Goal: Find specific page/section: Find specific page/section

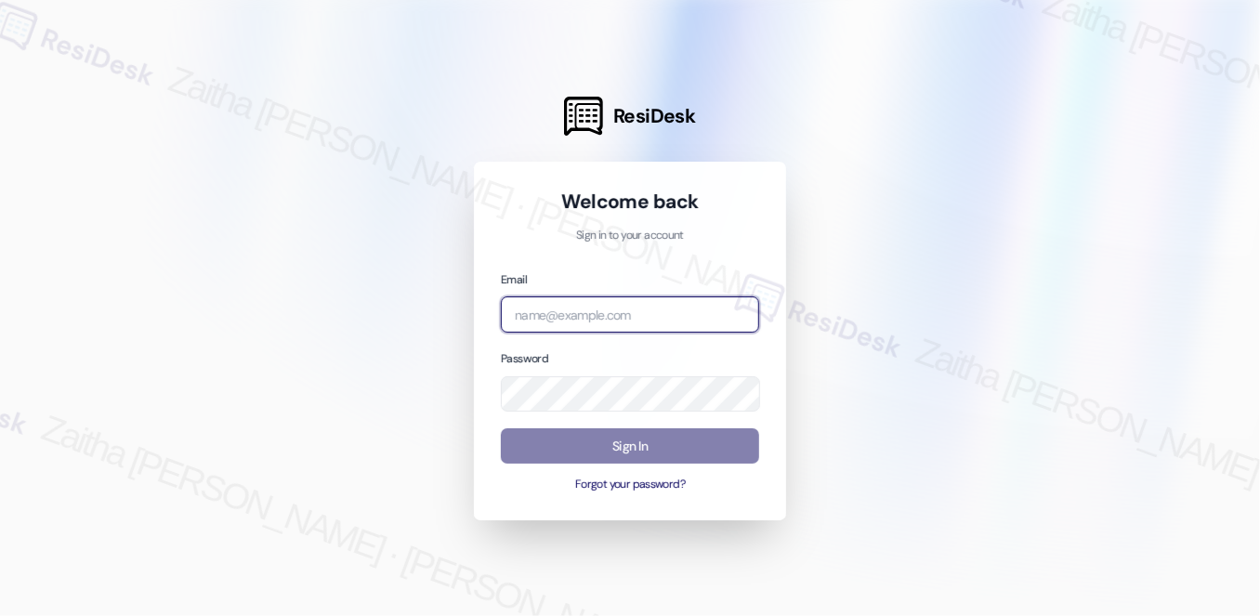
click at [542, 317] on input "email" at bounding box center [630, 314] width 258 height 36
type input "[EMAIL_ADDRESS][PERSON_NAME][DOMAIN_NAME]"
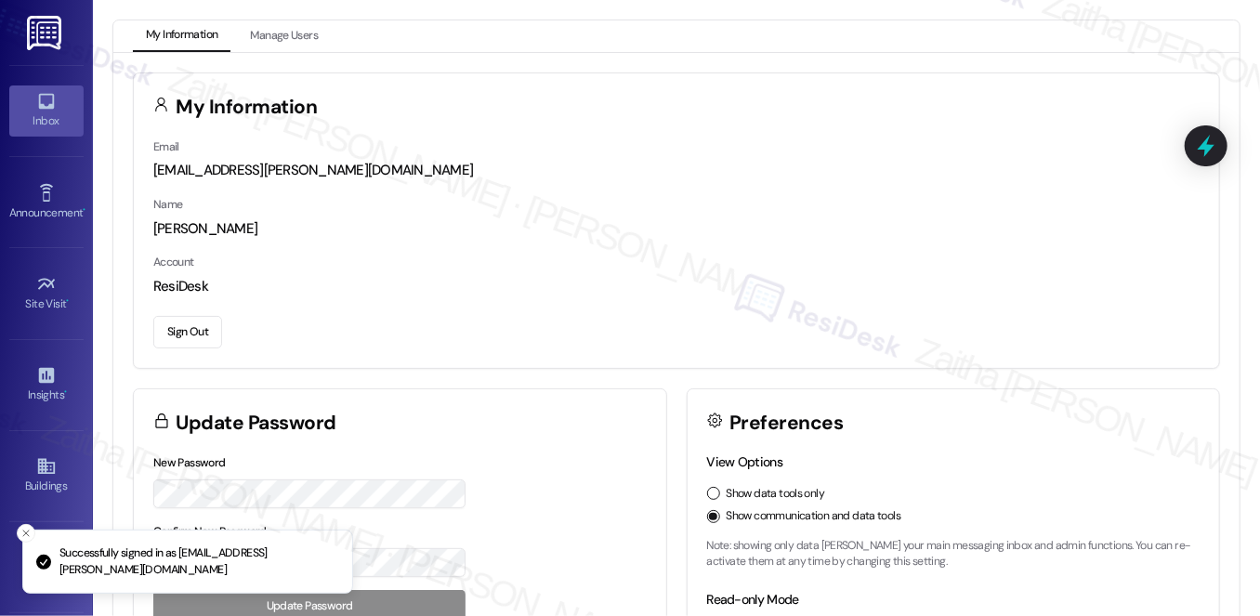
click at [49, 105] on icon at bounding box center [46, 102] width 16 height 16
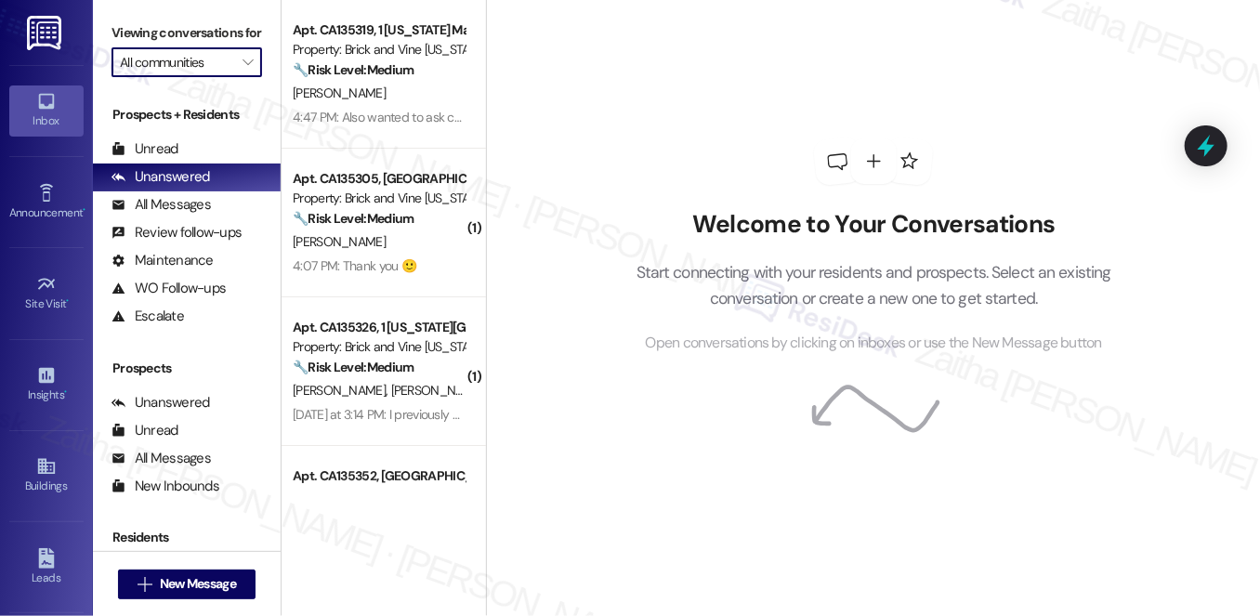
click at [164, 77] on input "All communities" at bounding box center [176, 62] width 112 height 30
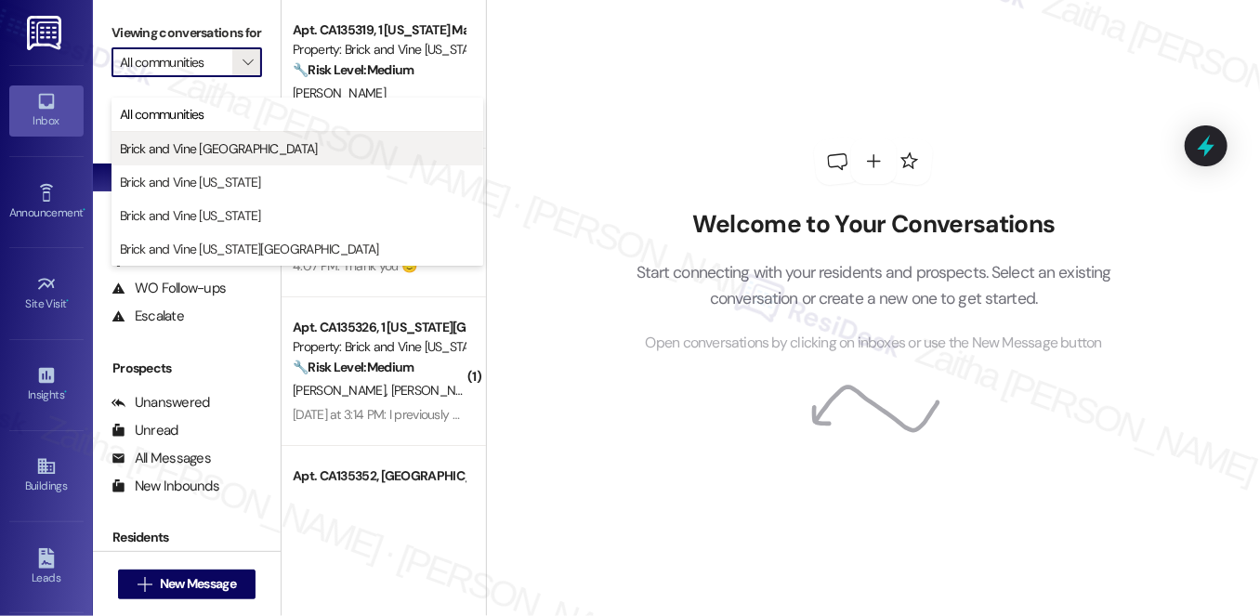
click at [185, 149] on span "Brick and Vine [GEOGRAPHIC_DATA]" at bounding box center [219, 148] width 198 height 19
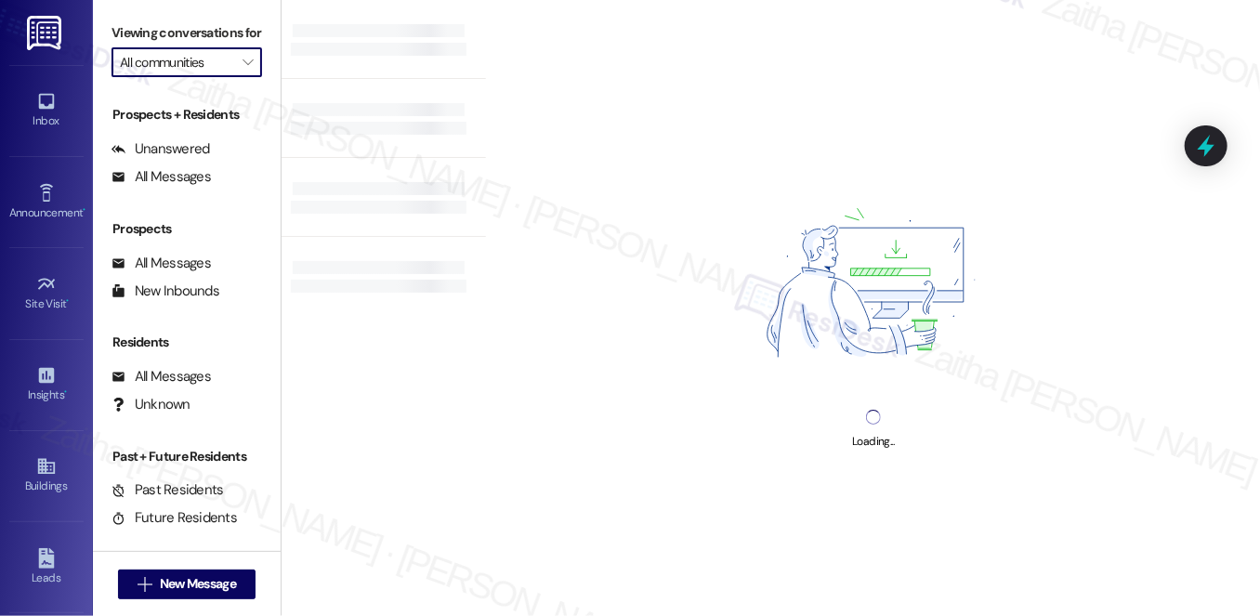
click at [199, 77] on input "All communities" at bounding box center [176, 62] width 112 height 30
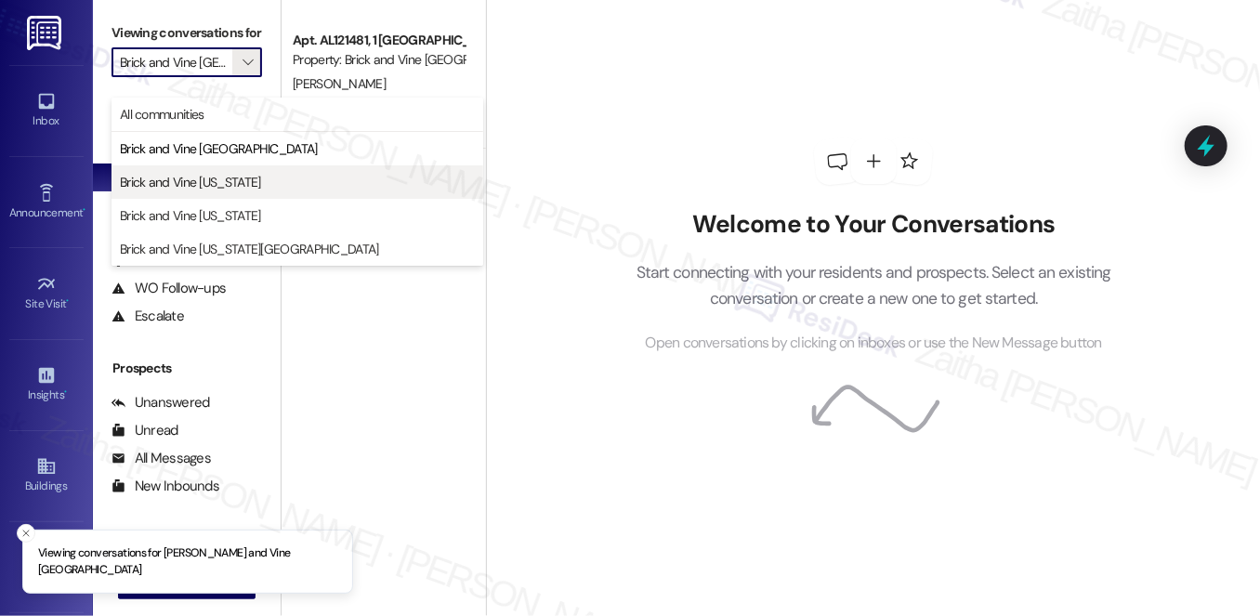
click at [208, 173] on span "Brick and Vine [US_STATE]" at bounding box center [190, 182] width 141 height 19
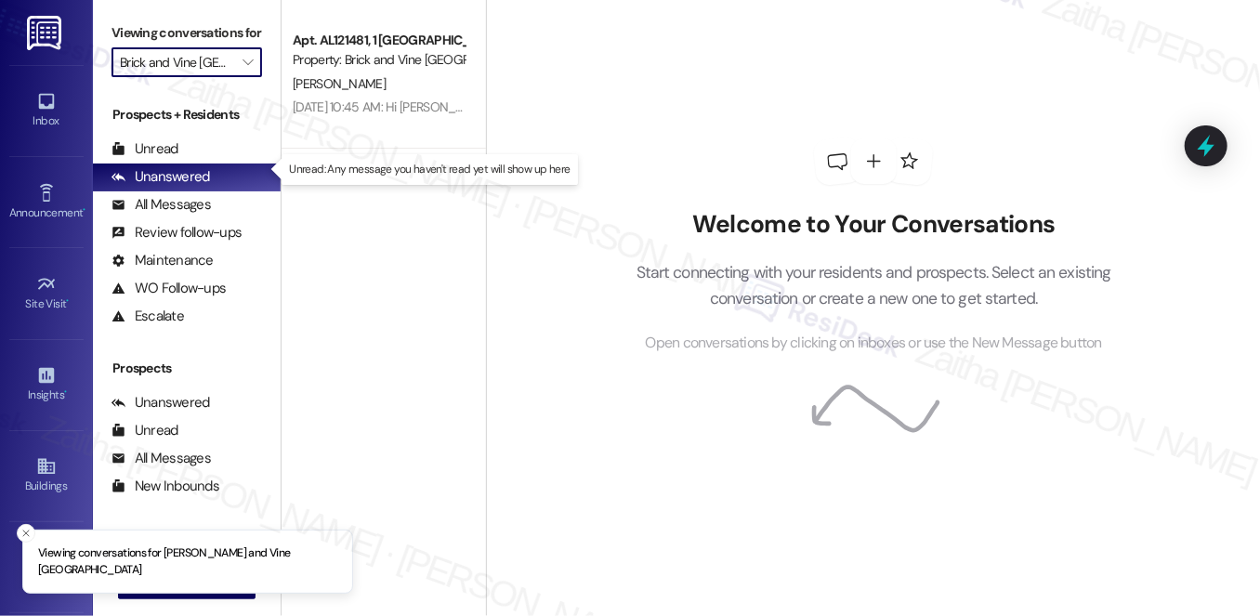
type input "Brick and Vine [US_STATE]"
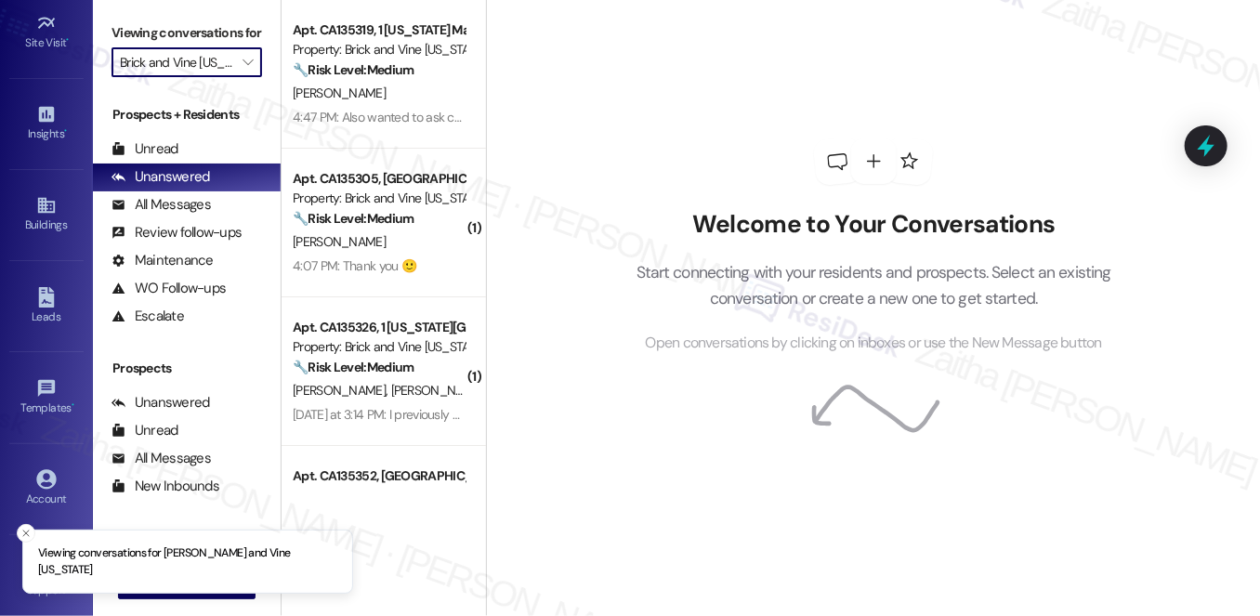
scroll to position [263, 0]
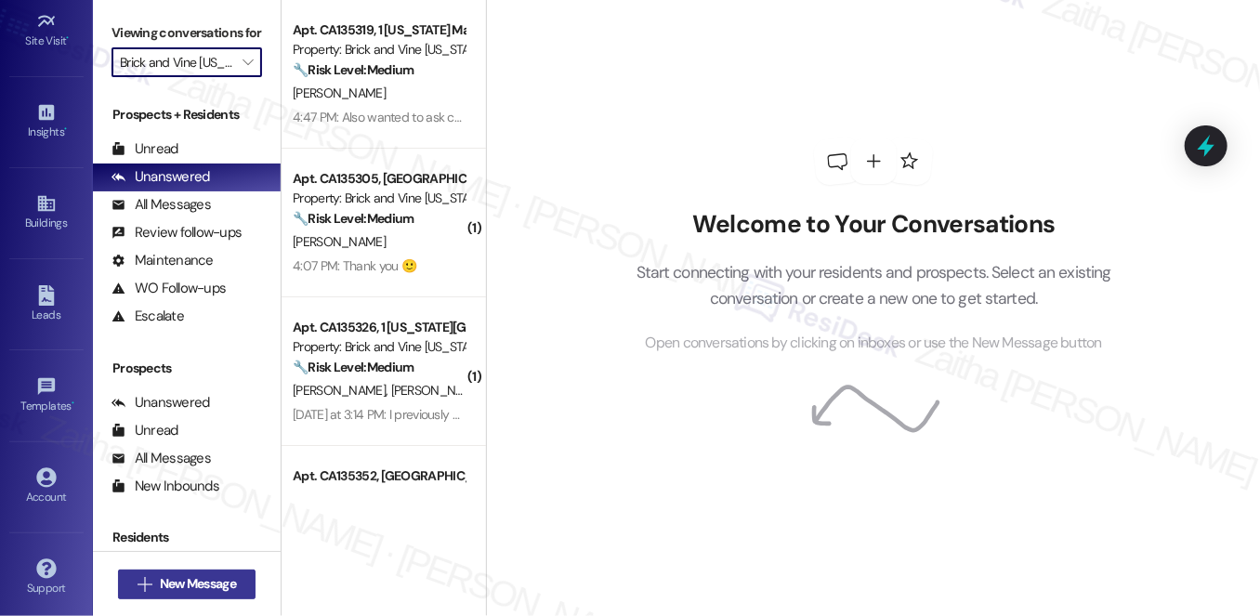
click at [217, 574] on span "New Message" at bounding box center [198, 584] width 76 height 20
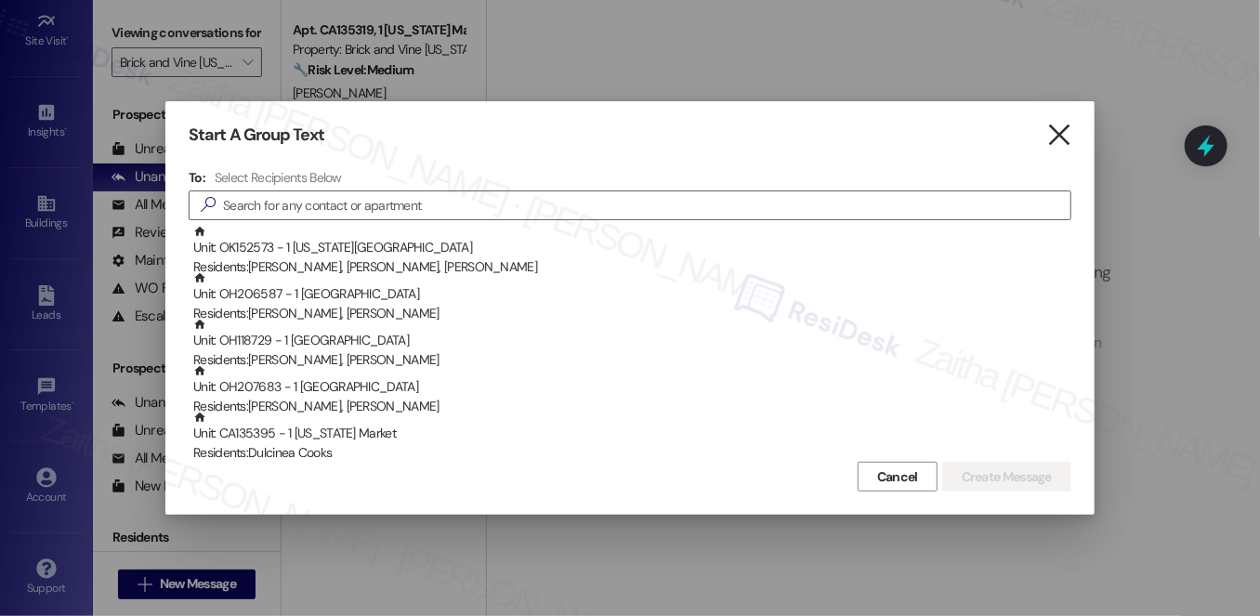
click at [1064, 137] on icon "" at bounding box center [1058, 135] width 25 height 20
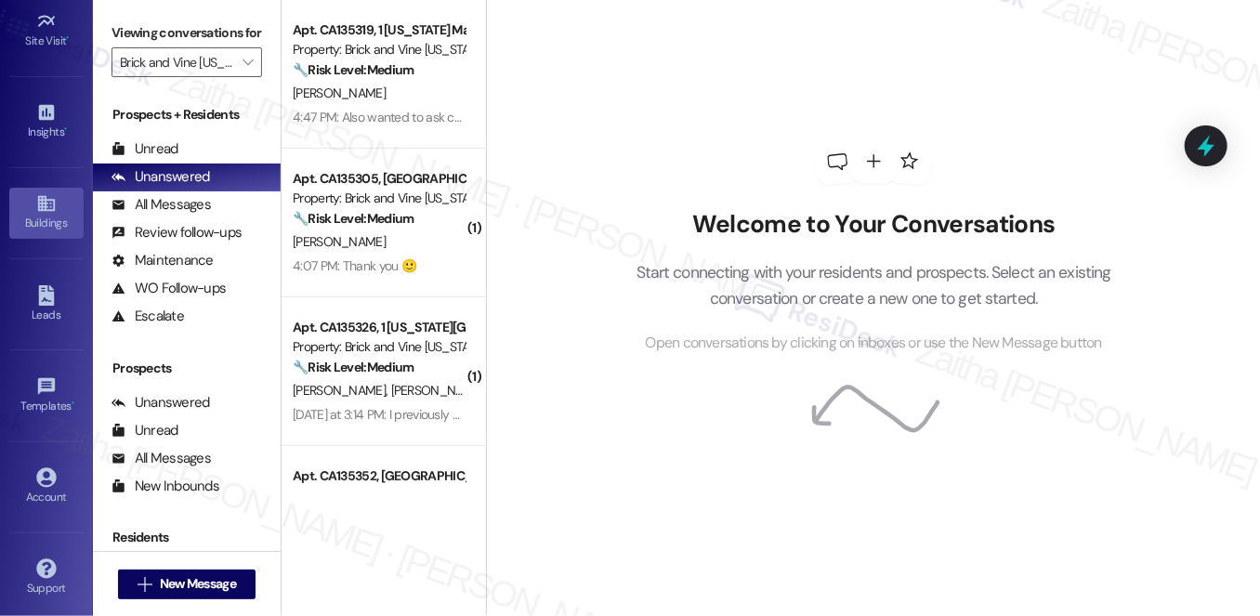
click at [54, 225] on div "Buildings" at bounding box center [46, 223] width 93 height 19
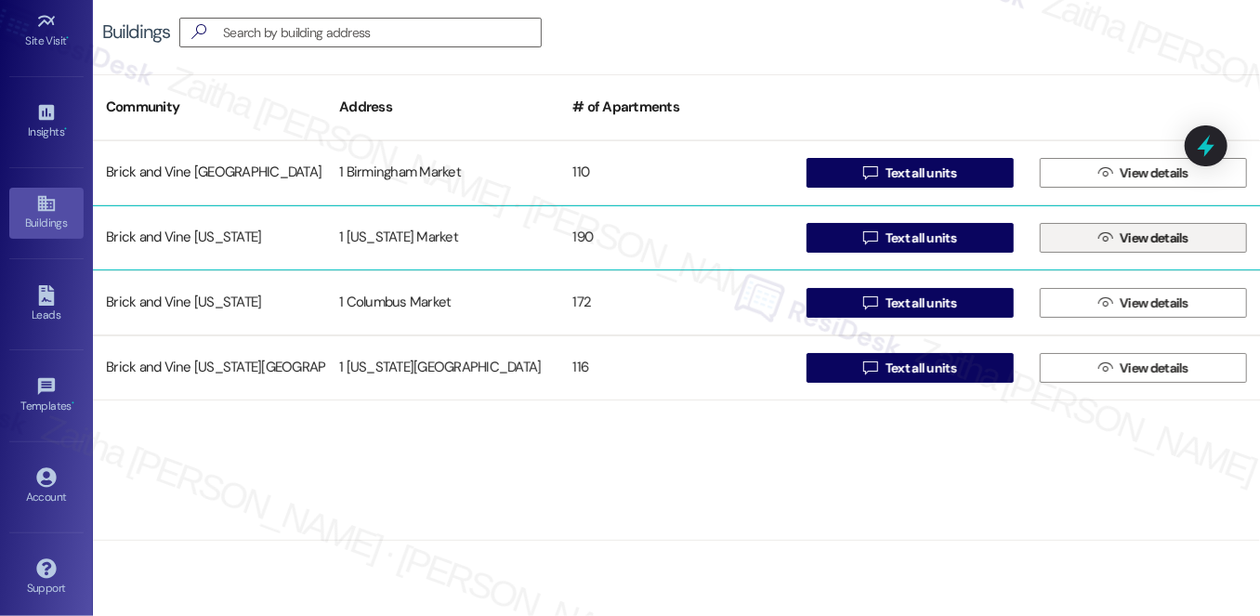
click at [1152, 236] on span "View details" at bounding box center [1154, 239] width 69 height 20
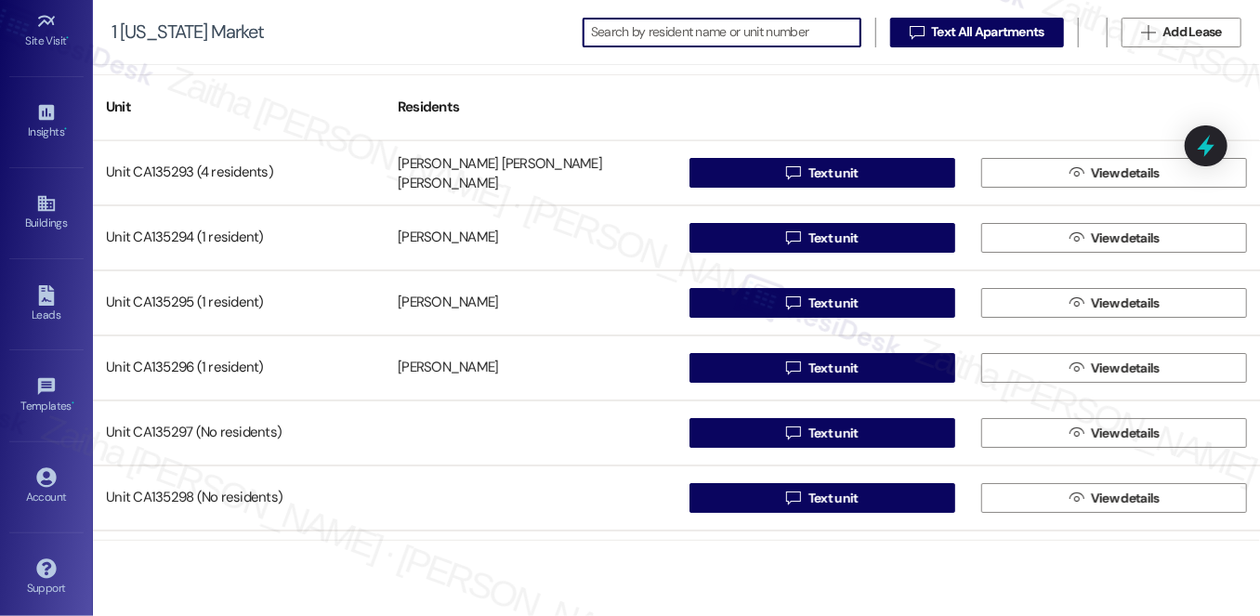
click at [708, 23] on input at bounding box center [725, 33] width 269 height 26
paste input "CA135319"
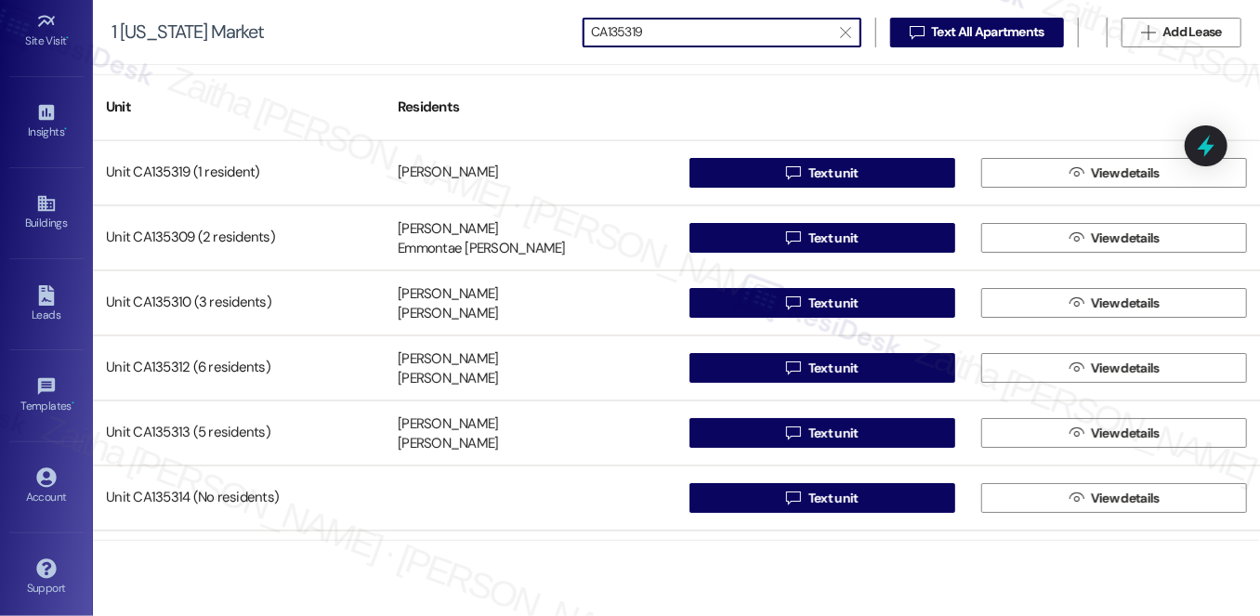
type input "CA135319"
